Goal: Information Seeking & Learning: Learn about a topic

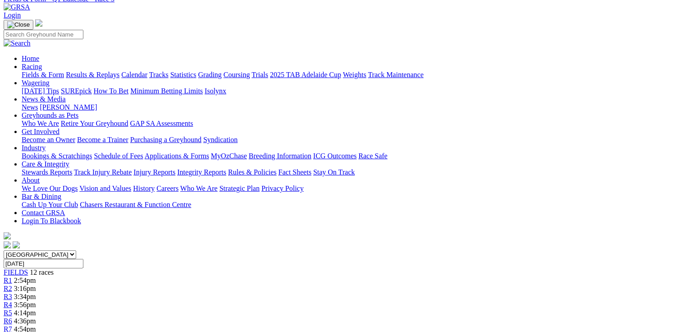
scroll to position [36, 0]
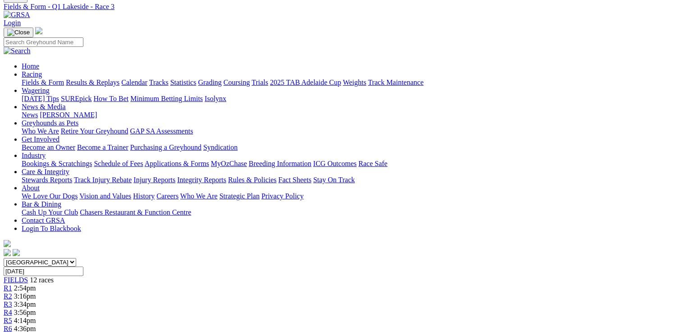
click at [270, 308] on div "R4 3:56pm" at bounding box center [343, 312] width 679 height 8
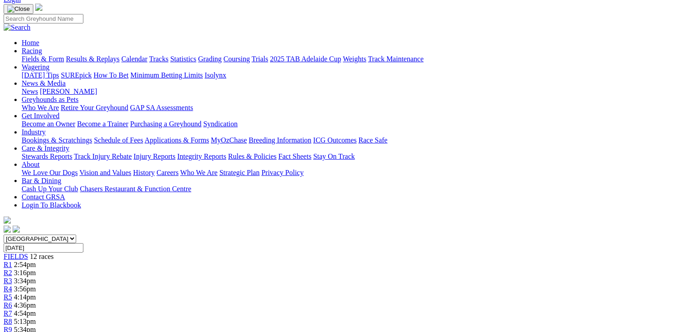
scroll to position [72, 0]
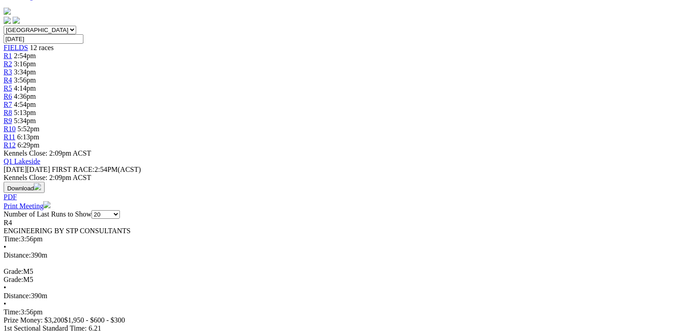
scroll to position [289, 0]
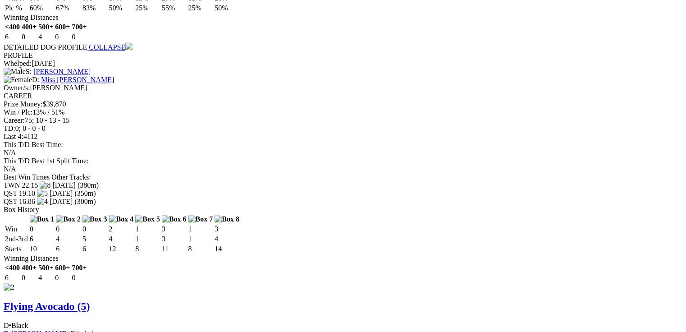
scroll to position [0, 0]
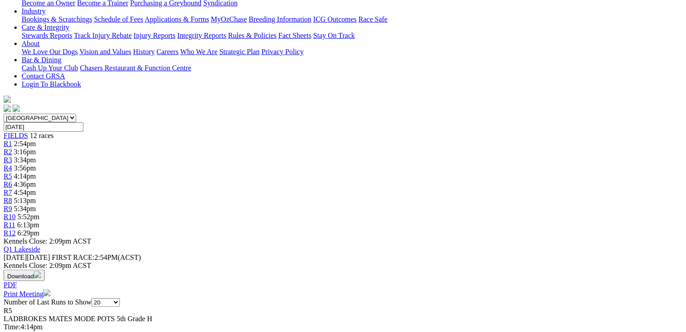
scroll to position [252, 0]
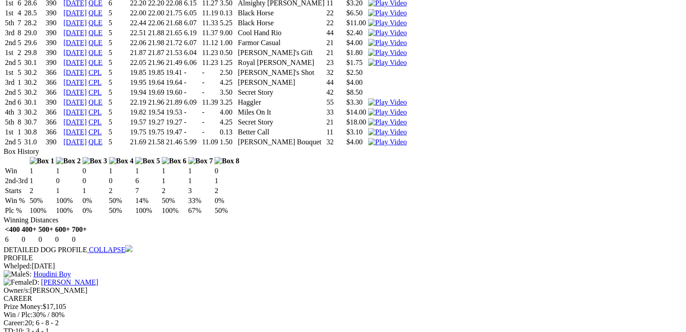
scroll to position [0, 0]
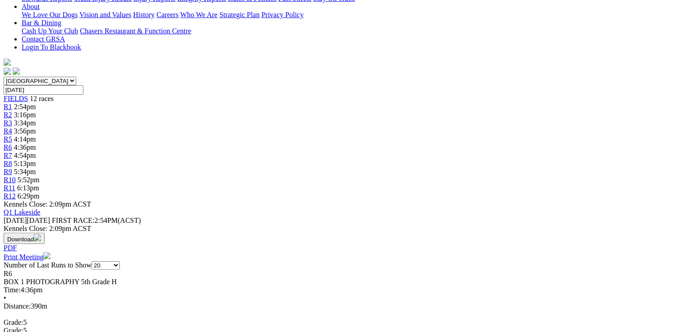
scroll to position [252, 0]
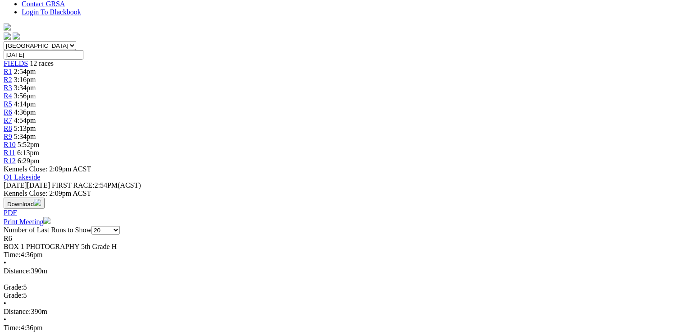
drag, startPoint x: 35, startPoint y: 90, endPoint x: 631, endPoint y: 191, distance: 604.0
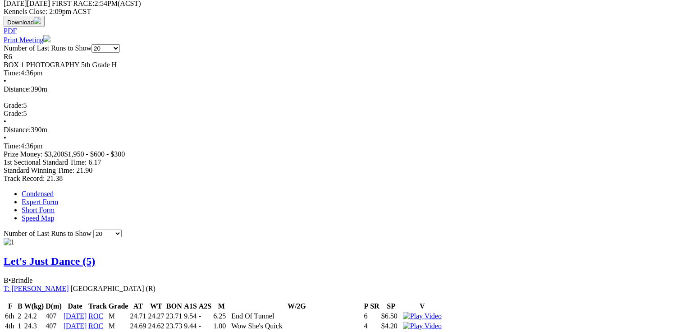
scroll to position [0, 0]
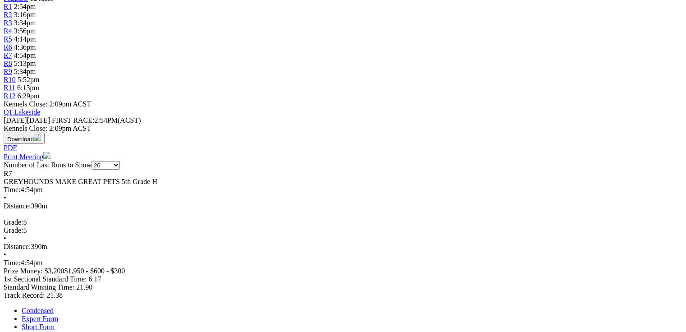
scroll to position [325, 0]
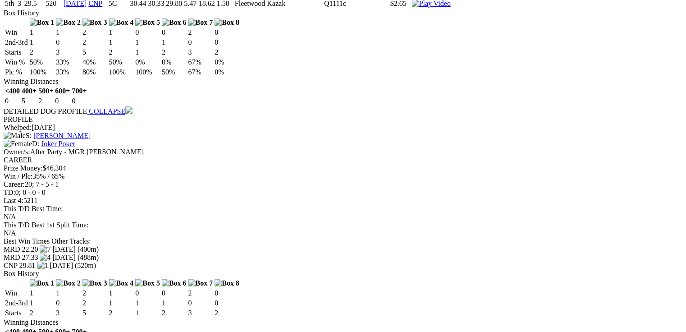
scroll to position [0, 0]
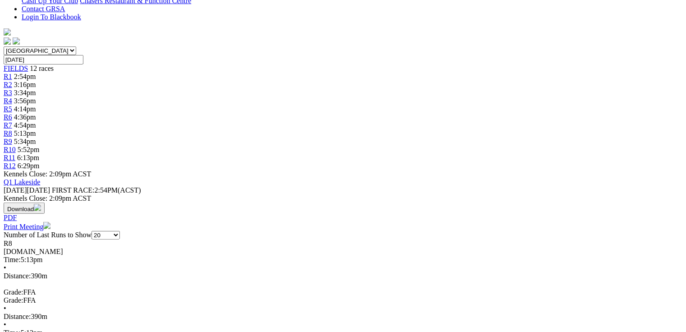
scroll to position [252, 0]
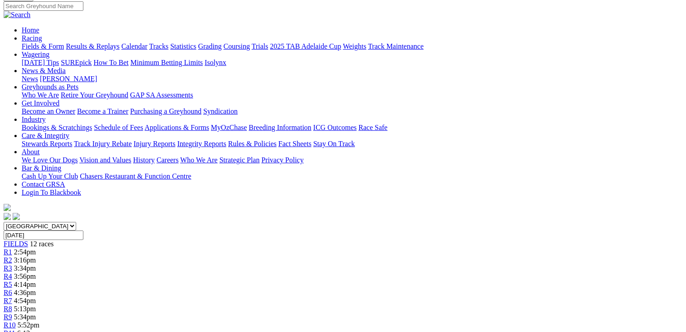
scroll to position [50, 0]
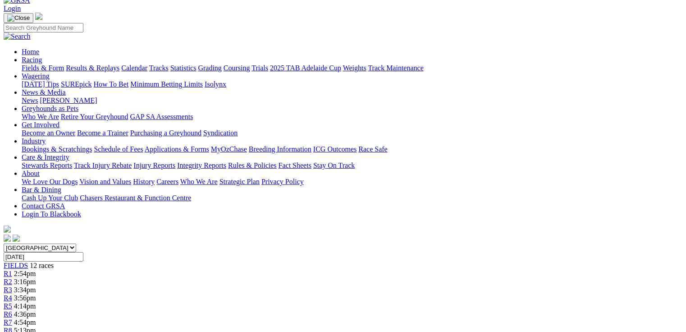
click at [12, 331] on link "R9" at bounding box center [8, 339] width 9 height 8
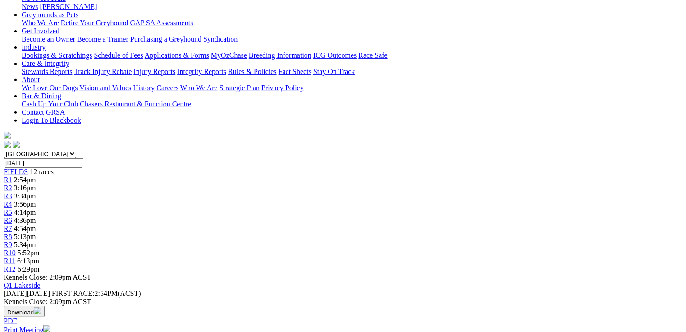
scroll to position [252, 0]
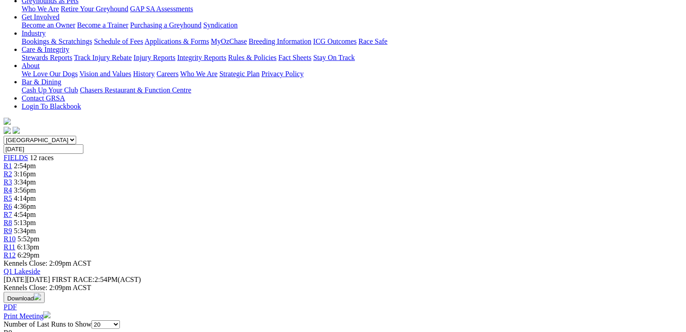
scroll to position [0, 0]
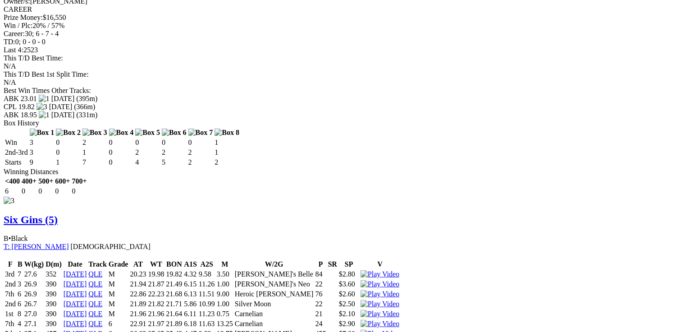
scroll to position [1696, 0]
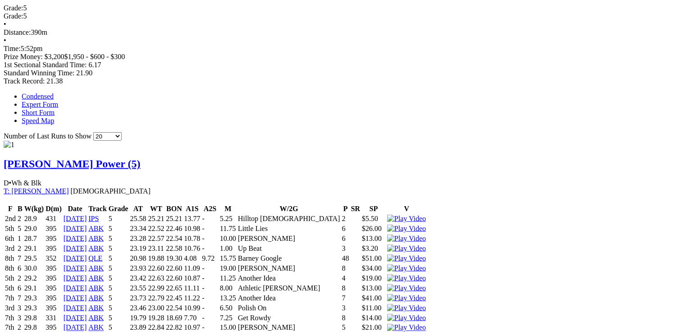
scroll to position [500, 0]
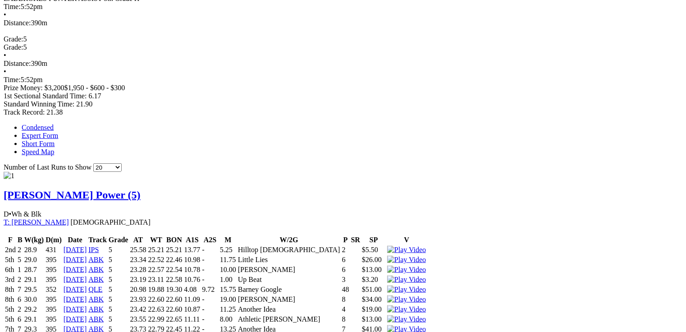
drag, startPoint x: 270, startPoint y: 270, endPoint x: 307, endPoint y: 267, distance: 37.5
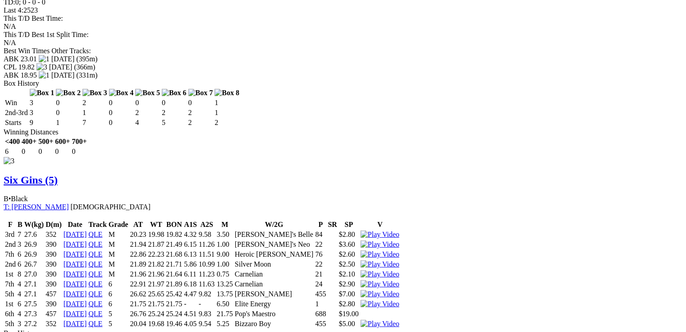
scroll to position [0, 0]
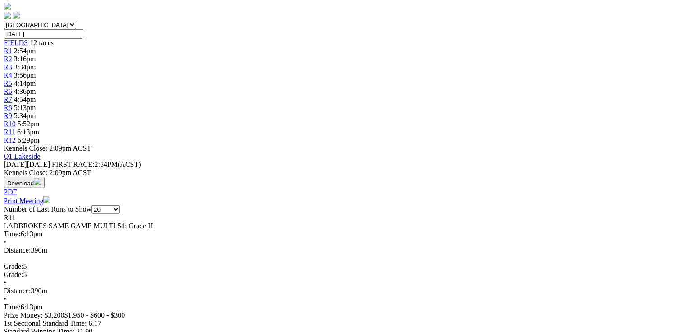
scroll to position [274, 0]
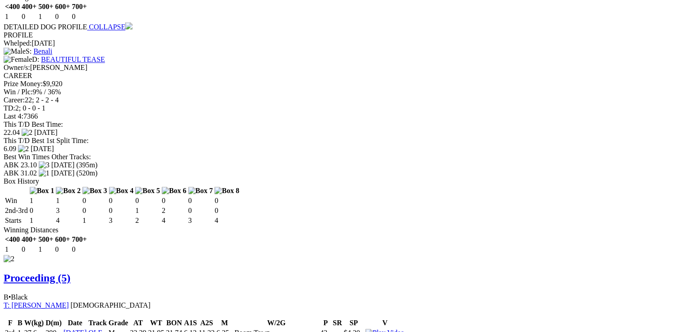
scroll to position [1031, 0]
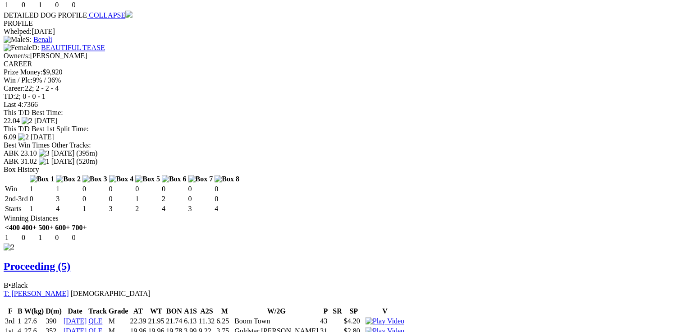
drag, startPoint x: 206, startPoint y: 154, endPoint x: 220, endPoint y: 154, distance: 14.4
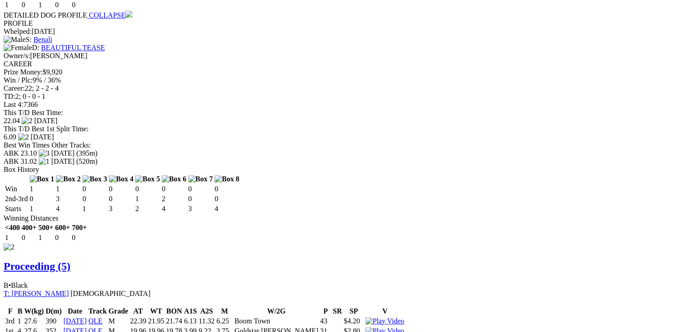
drag, startPoint x: 207, startPoint y: 153, endPoint x: 220, endPoint y: 153, distance: 13.1
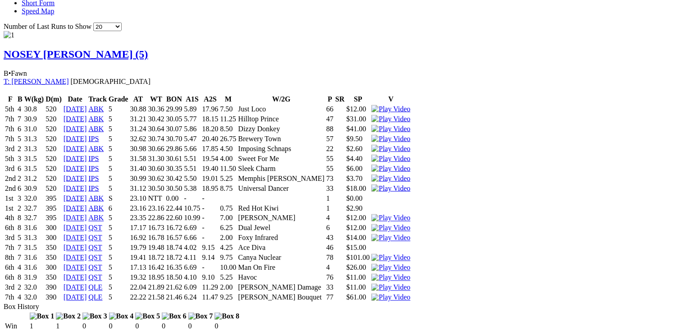
scroll to position [779, 0]
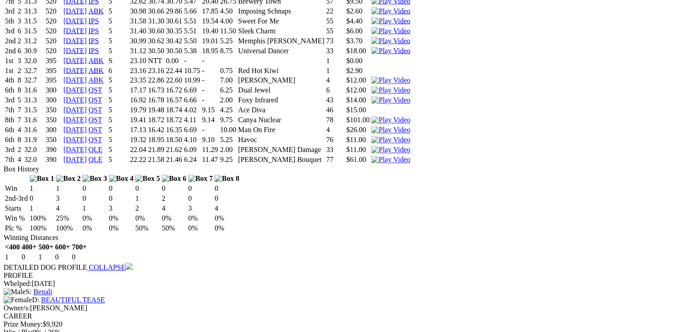
drag, startPoint x: 198, startPoint y: 249, endPoint x: 216, endPoint y: 248, distance: 18.1
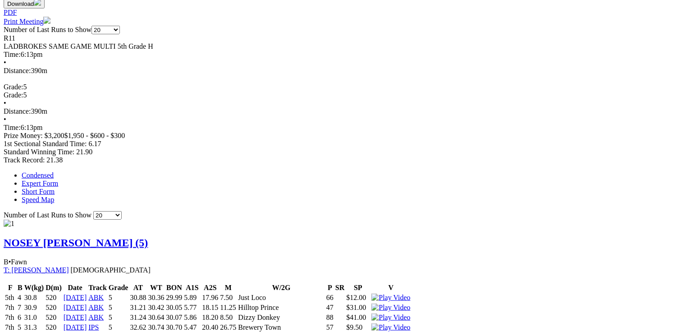
scroll to position [0, 0]
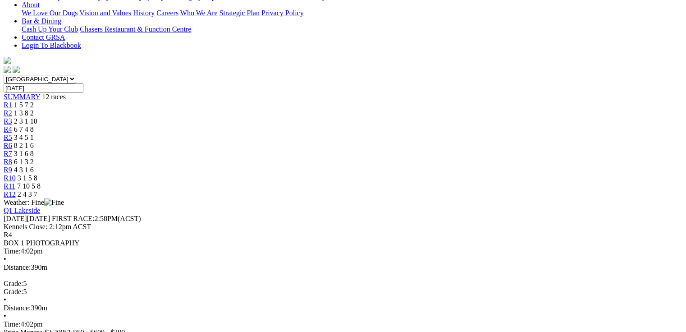
scroll to position [220, 0]
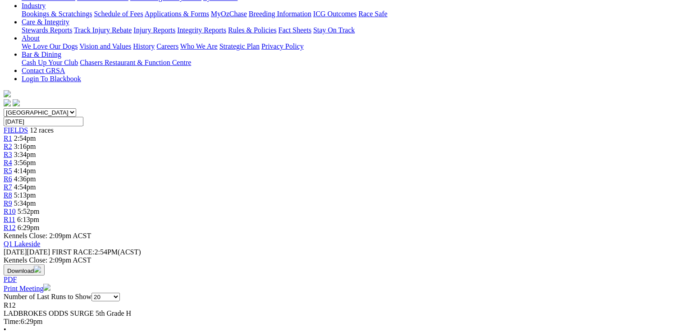
scroll to position [289, 0]
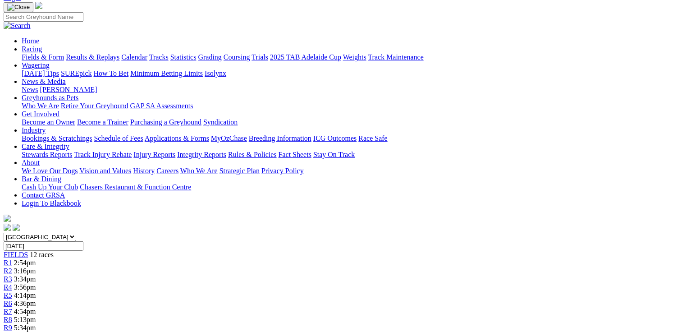
scroll to position [0, 0]
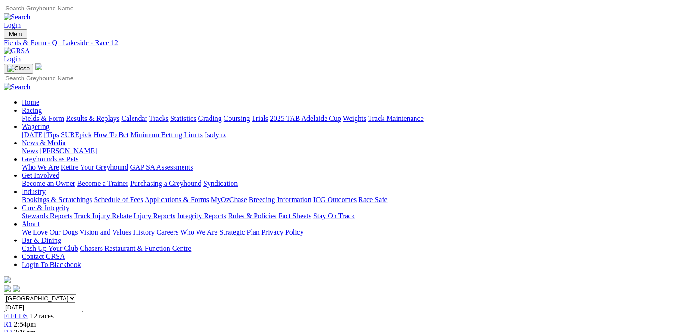
click at [37, 115] on link "Fields & Form" at bounding box center [43, 119] width 42 height 8
drag, startPoint x: 0, startPoint y: 0, endPoint x: 189, endPoint y: 110, distance: 219.2
click at [76, 294] on select "[GEOGRAPHIC_DATA] [GEOGRAPHIC_DATA] [GEOGRAPHIC_DATA] [GEOGRAPHIC_DATA] [GEOGRA…" at bounding box center [40, 298] width 73 height 9
select select "QLD"
click at [61, 294] on select "[GEOGRAPHIC_DATA] [GEOGRAPHIC_DATA] [GEOGRAPHIC_DATA] [GEOGRAPHIC_DATA] [GEOGRA…" at bounding box center [40, 298] width 73 height 9
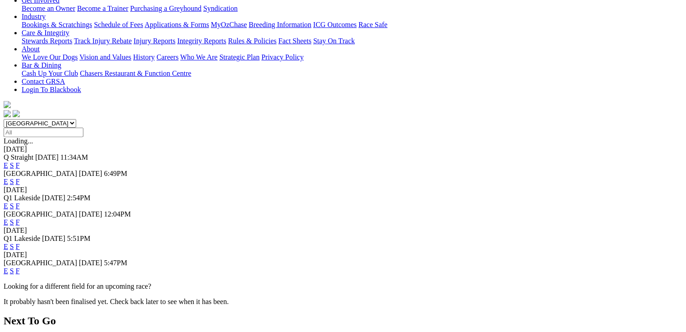
scroll to position [180, 0]
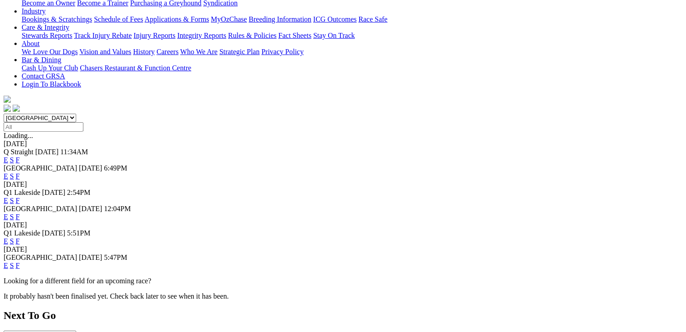
click at [8, 237] on link "E" at bounding box center [6, 241] width 5 height 8
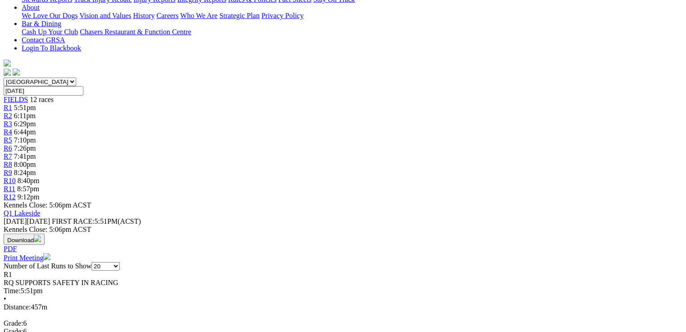
scroll to position [289, 0]
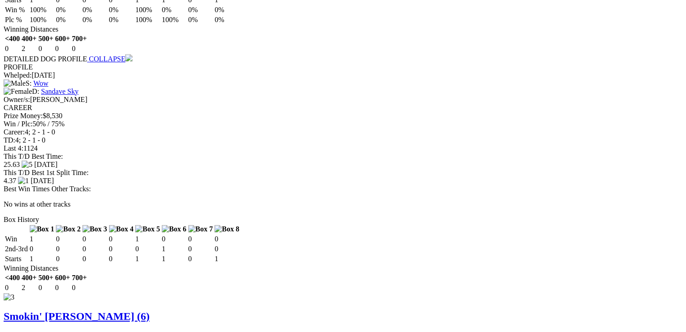
scroll to position [0, 0]
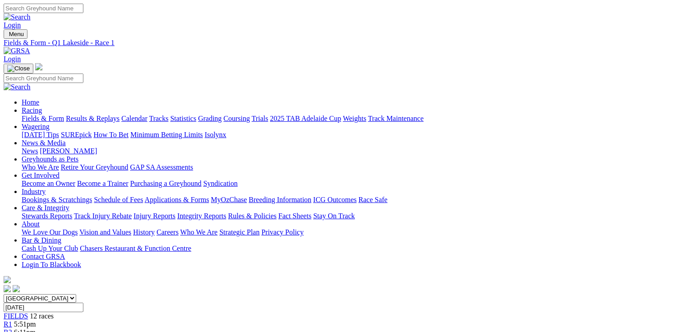
click at [188, 328] on div "R2 6:11pm" at bounding box center [343, 332] width 679 height 8
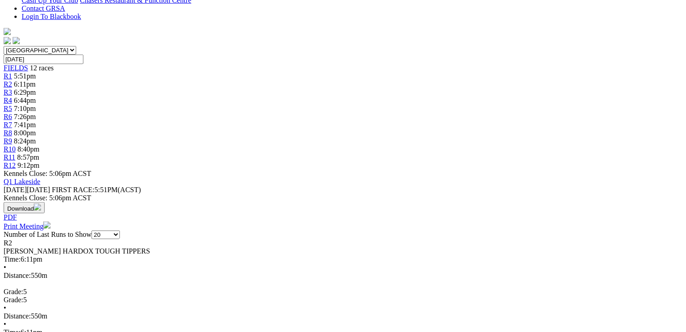
scroll to position [289, 0]
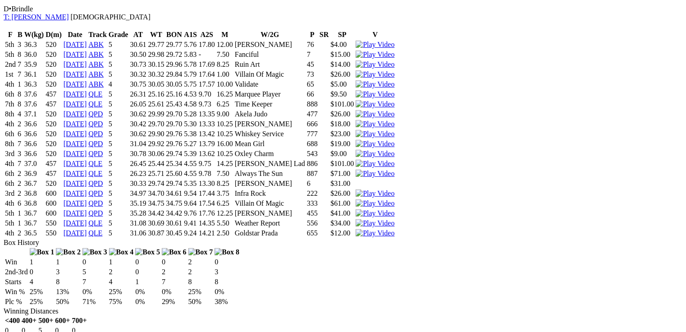
scroll to position [1912, 0]
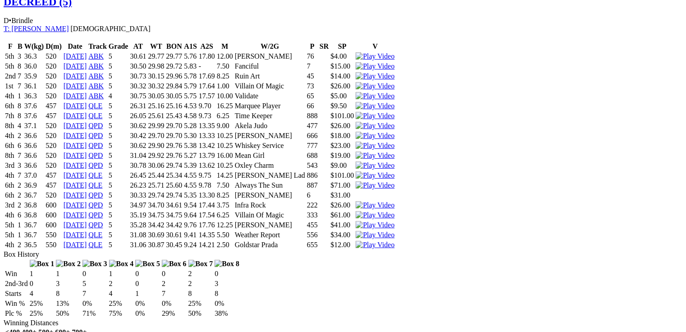
drag, startPoint x: 200, startPoint y: 249, endPoint x: 218, endPoint y: 244, distance: 18.3
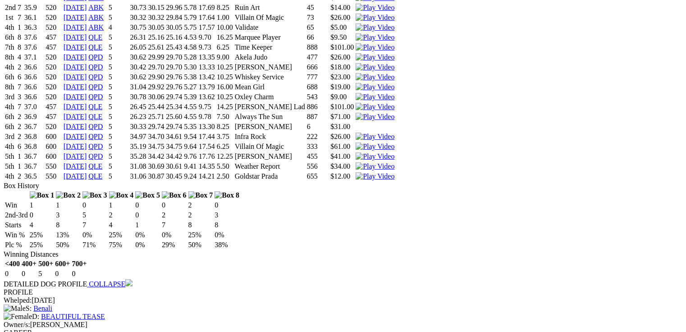
scroll to position [1984, 0]
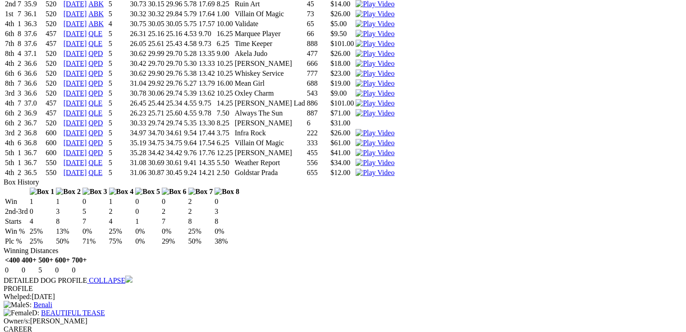
drag, startPoint x: 202, startPoint y: 174, endPoint x: 216, endPoint y: 178, distance: 15.1
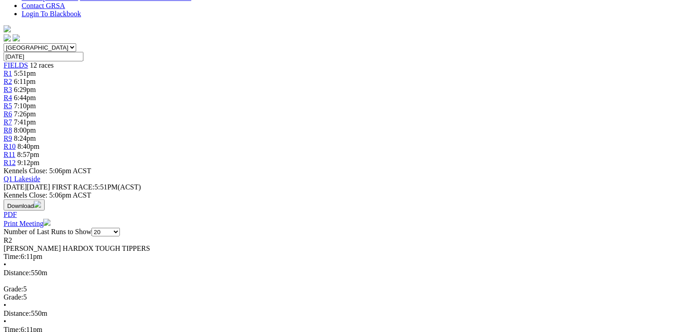
scroll to position [0, 0]
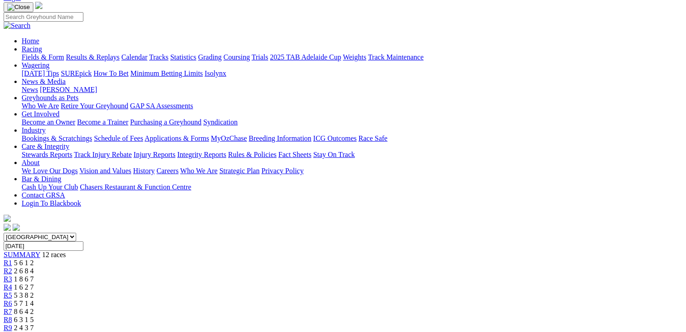
scroll to position [216, 0]
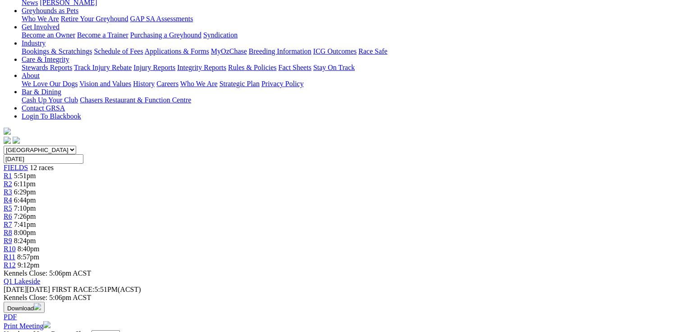
scroll to position [252, 0]
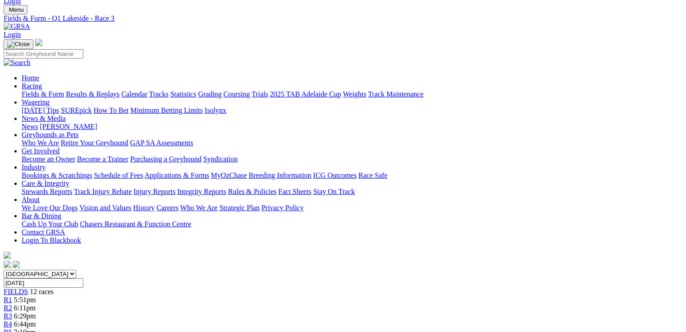
scroll to position [0, 0]
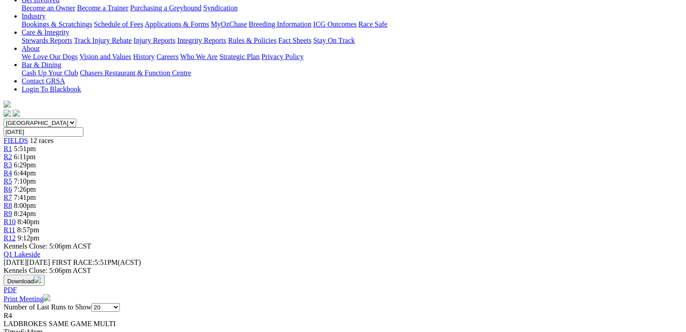
scroll to position [252, 0]
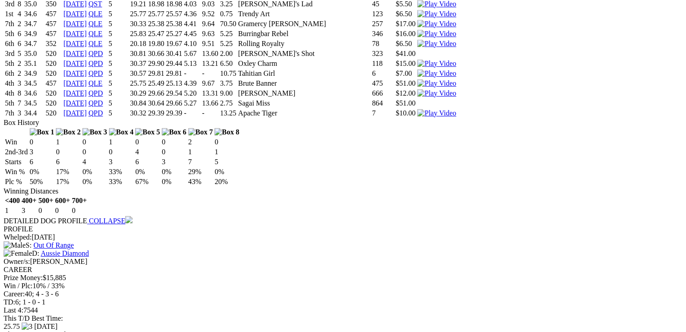
scroll to position [0, 0]
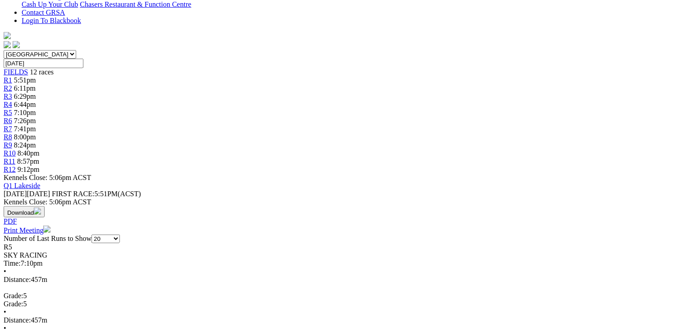
scroll to position [252, 0]
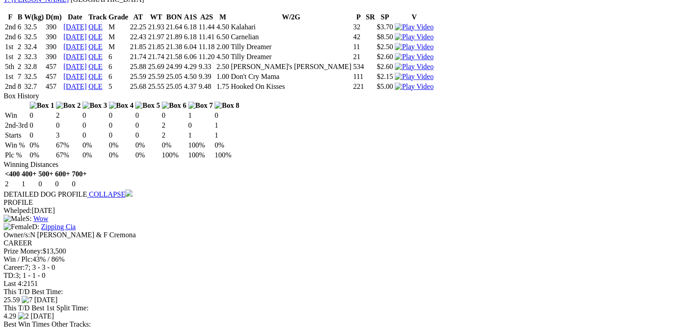
scroll to position [1334, 0]
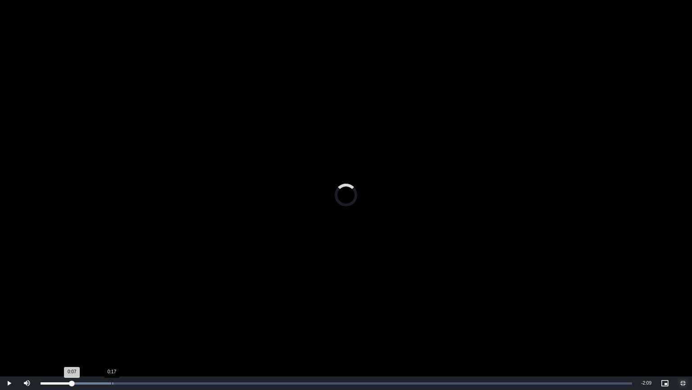
click at [111, 331] on div "Loaded : 12.34% 0:17 0:07" at bounding box center [337, 383] width 592 height 2
click at [134, 331] on div "Loaded : 28.80% 0:23 0:23" at bounding box center [337, 383] width 592 height 2
click at [83, 256] on video "To view this video please enable JavaScript, and consider upgrading to a web br…" at bounding box center [346, 195] width 692 height 390
drag, startPoint x: 83, startPoint y: 256, endPoint x: 83, endPoint y: 218, distance: 37.9
click at [83, 256] on video "To view this video please enable JavaScript, and consider upgrading to a web br…" at bounding box center [346, 195] width 692 height 390
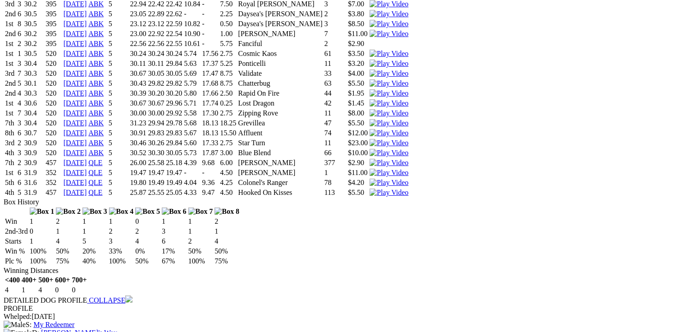
scroll to position [1827, 0]
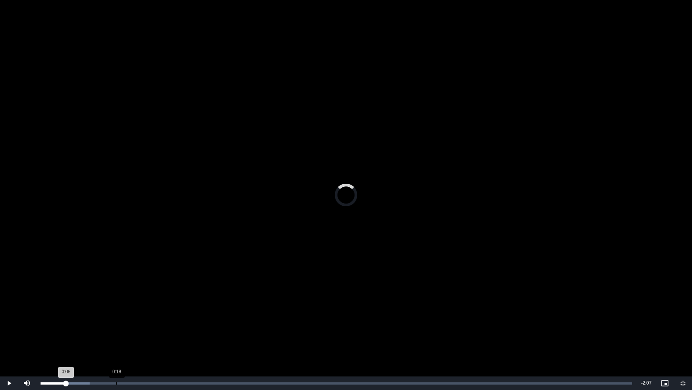
click at [116, 331] on div "Loaded : 8.28% 0:18 0:06" at bounding box center [337, 383] width 592 height 2
click at [217, 249] on video "To view this video please enable JavaScript, and consider upgrading to a web br…" at bounding box center [346, 195] width 692 height 390
drag, startPoint x: 217, startPoint y: 249, endPoint x: 235, endPoint y: 215, distance: 39.1
click at [217, 249] on video "To view this video please enable JavaScript, and consider upgrading to a web br…" at bounding box center [346, 195] width 692 height 390
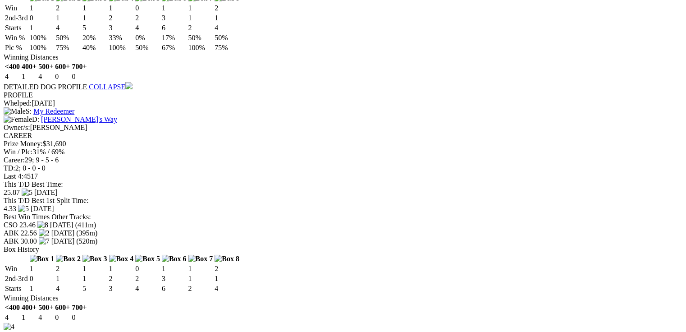
scroll to position [2043, 0]
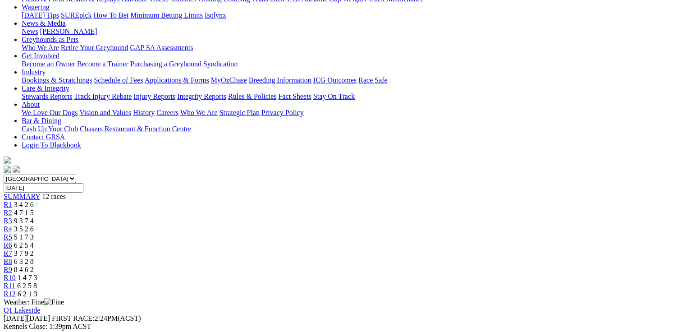
scroll to position [216, 0]
